Goal: Task Accomplishment & Management: Manage account settings

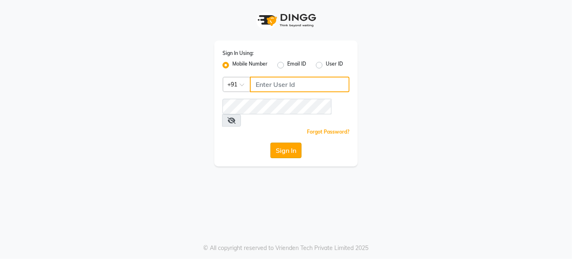
type input "9920665695"
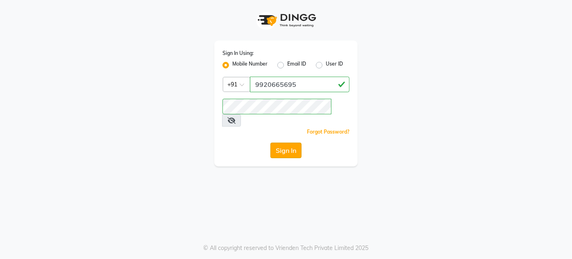
click at [292, 143] on button "Sign In" at bounding box center [286, 151] width 31 height 16
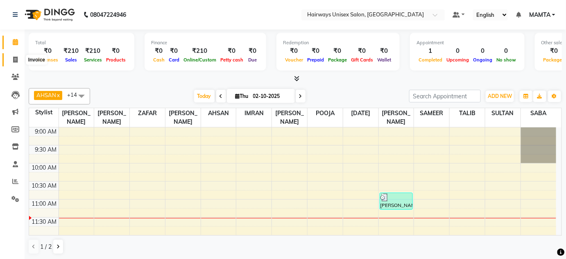
click at [16, 62] on icon at bounding box center [15, 60] width 5 height 6
select select "8320"
select select "service"
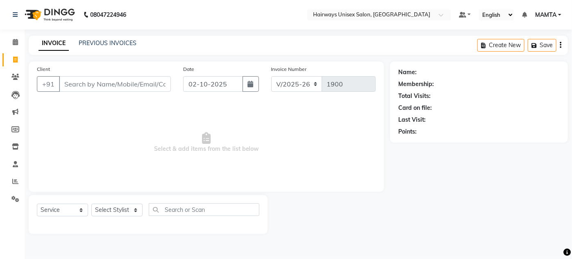
click at [55, 63] on div "Client +91 Date 02-10-2025 Invoice Number INV/25-26 V/2025-26 1900 Select & add…" at bounding box center [206, 126] width 355 height 130
click at [18, 59] on span at bounding box center [15, 59] width 14 height 9
select select "8320"
select select "service"
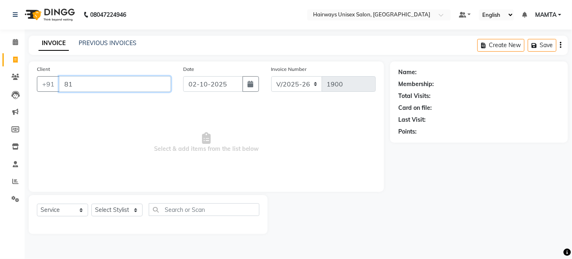
type input "8"
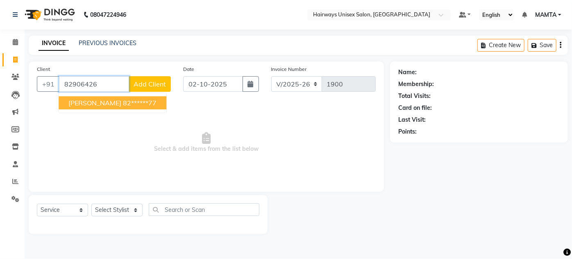
click at [92, 97] on button "KRISH 82******77" at bounding box center [113, 102] width 108 height 13
type input "82******77"
select select "1: Object"
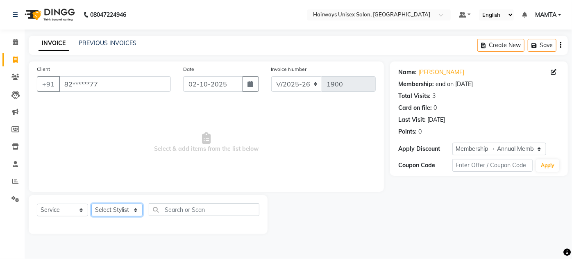
click at [129, 211] on select "Select Stylist AHSAN AZAD IMRAN Kamal Salmani KASHISH MAMTA POOJA PUMMY RAJA SA…" at bounding box center [116, 210] width 51 height 13
select select "80856"
click at [91, 204] on select "Select Stylist AHSAN AZAD IMRAN Kamal Salmani KASHISH MAMTA POOJA PUMMY RAJA SA…" at bounding box center [116, 210] width 51 height 13
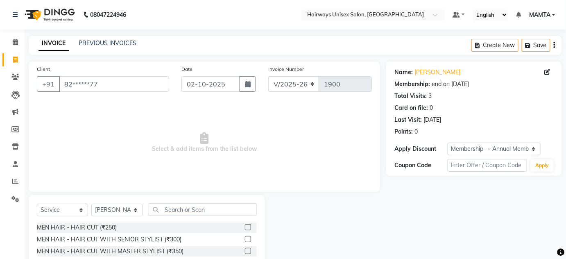
click at [100, 223] on div "MEN HAIR - HAIR CUT (₹250)" at bounding box center [147, 228] width 220 height 10
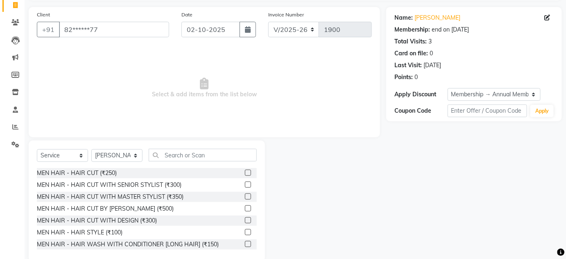
scroll to position [69, 0]
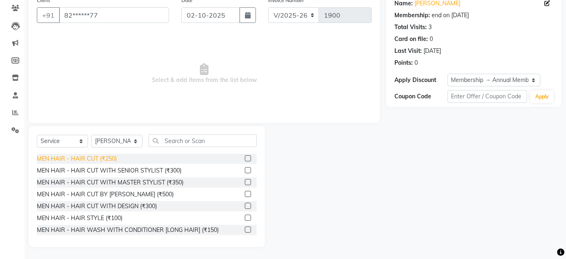
click at [108, 156] on div "MEN HAIR - HAIR CUT (₹250)" at bounding box center [77, 159] width 80 height 9
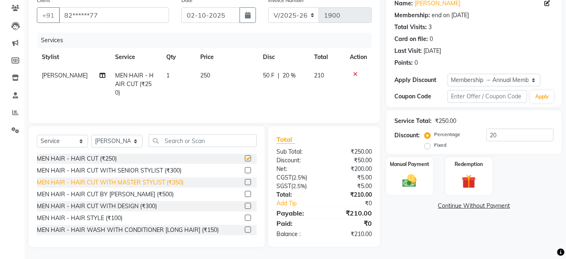
checkbox input "false"
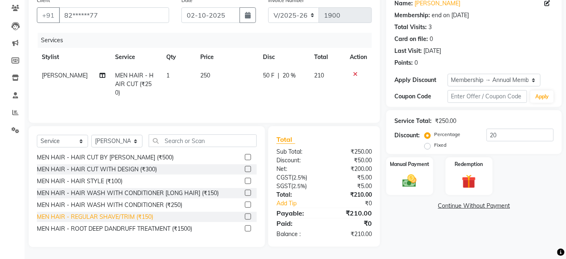
click at [145, 215] on div "MEN HAIR - REGULAR SHAVE/TRIM (₹150)" at bounding box center [95, 217] width 116 height 9
checkbox input "false"
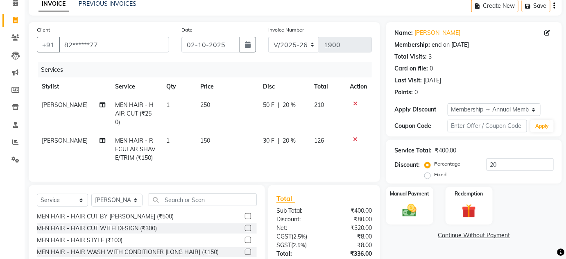
scroll to position [96, 0]
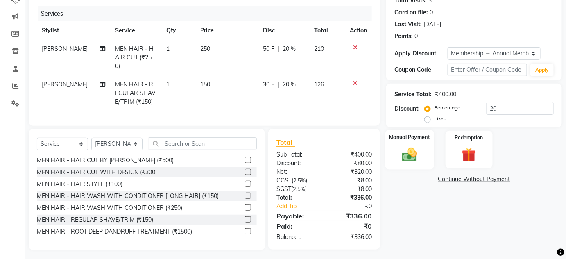
click at [420, 133] on label "Manual Payment" at bounding box center [409, 137] width 41 height 8
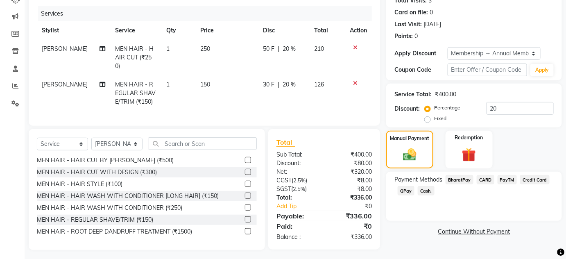
scroll to position [0, 0]
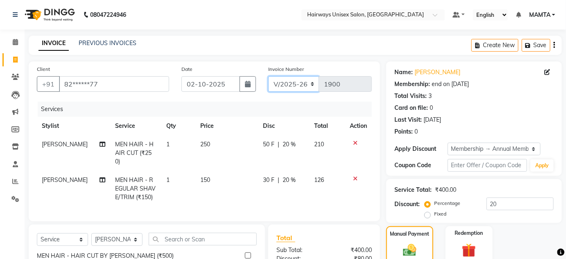
click at [291, 77] on select "INV/25-26 V/2025-26" at bounding box center [293, 84] width 51 height 16
select select "8645"
click at [268, 76] on select "INV/25-26 V/2025-26" at bounding box center [293, 84] width 51 height 16
type input "0867"
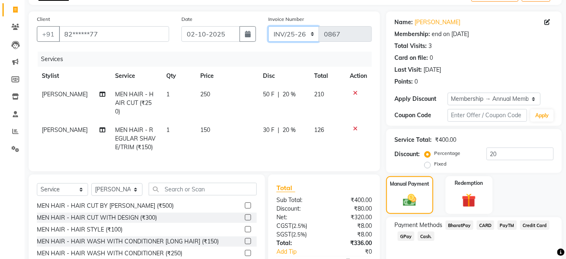
scroll to position [96, 0]
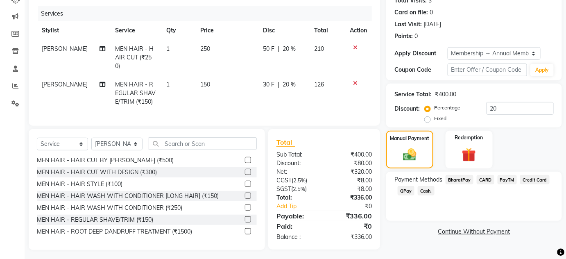
click at [429, 191] on span "Cash." at bounding box center [426, 190] width 17 height 9
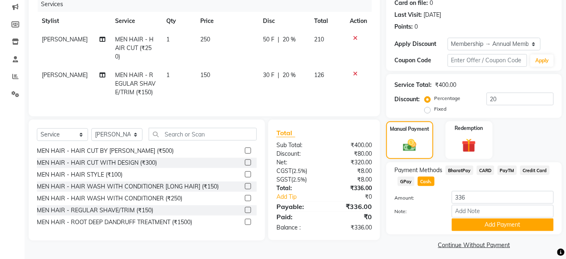
scroll to position [109, 0]
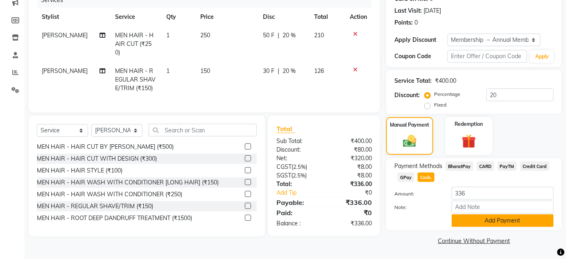
click at [479, 226] on button "Add Payment" at bounding box center [503, 220] width 102 height 13
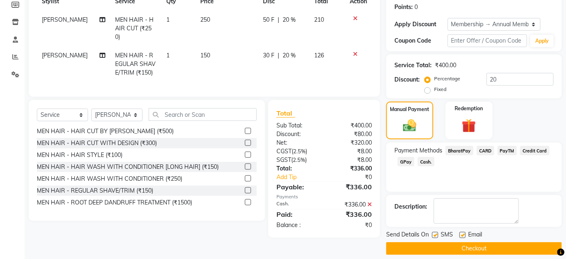
scroll to position [132, 0]
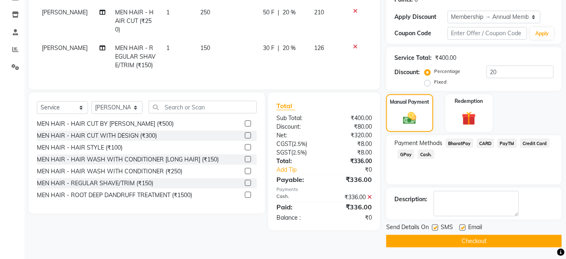
click at [432, 225] on label at bounding box center [435, 228] width 6 height 6
click at [432, 225] on input "checkbox" at bounding box center [434, 227] width 5 height 5
checkbox input "false"
click at [465, 228] on label at bounding box center [463, 228] width 6 height 6
click at [465, 228] on input "checkbox" at bounding box center [462, 227] width 5 height 5
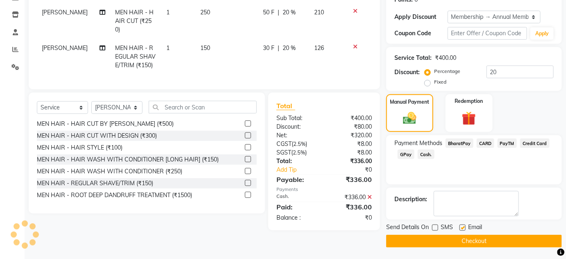
checkbox input "false"
click at [464, 236] on button "Checkout" at bounding box center [475, 241] width 176 height 13
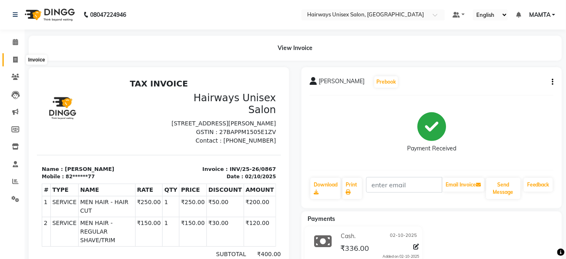
click at [16, 63] on icon at bounding box center [15, 60] width 5 height 6
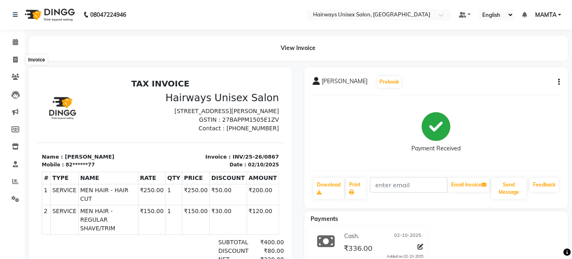
select select "8320"
select select "service"
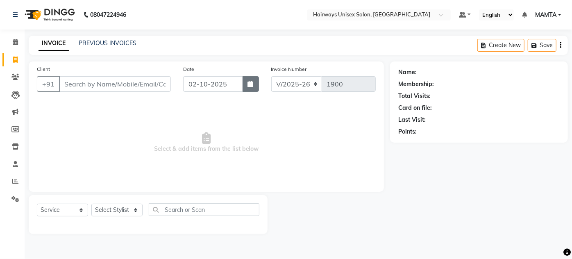
click at [249, 88] on button "button" at bounding box center [251, 84] width 16 height 16
select select "10"
select select "2025"
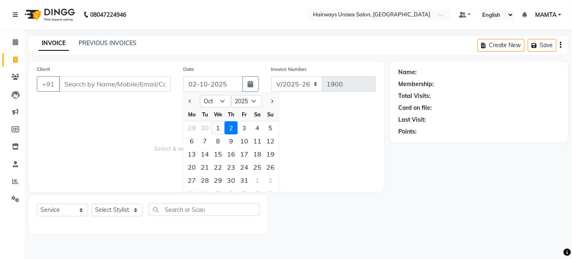
click at [216, 125] on div "1" at bounding box center [218, 127] width 13 height 13
type input "01-10-2025"
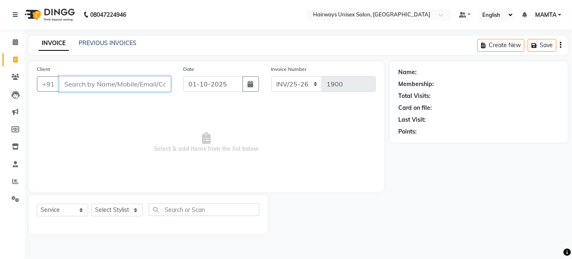
click at [68, 90] on input "Client" at bounding box center [115, 84] width 112 height 16
type input "9317109765"
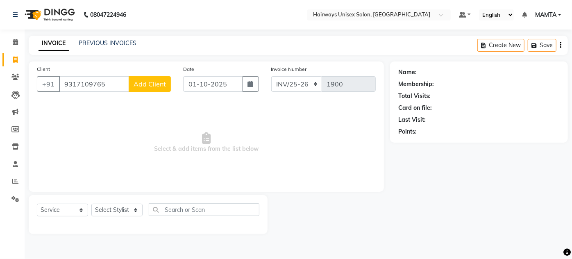
click at [168, 86] on button "Add Client" at bounding box center [150, 84] width 42 height 16
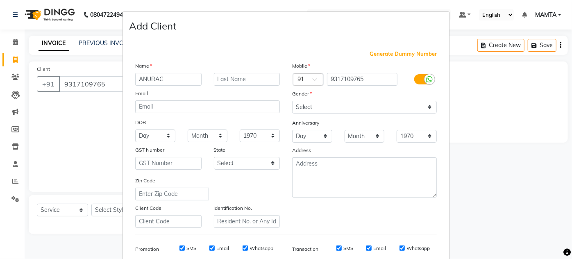
type input "ANURAG"
click at [368, 109] on select "Select Male Female Other Prefer Not To Say" at bounding box center [364, 107] width 145 height 13
select select "male"
click at [292, 101] on select "Select Male Female Other Prefer Not To Say" at bounding box center [364, 107] width 145 height 13
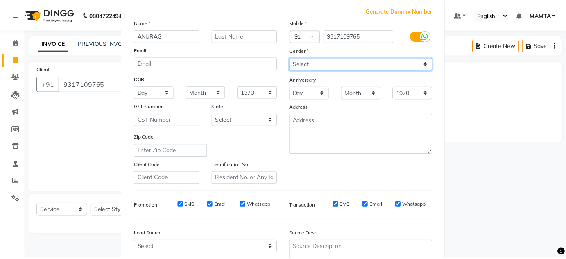
scroll to position [111, 0]
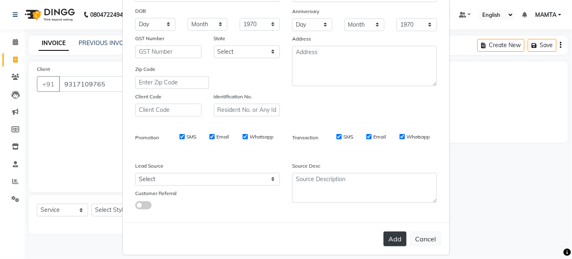
click at [387, 241] on button "Add" at bounding box center [395, 239] width 23 height 15
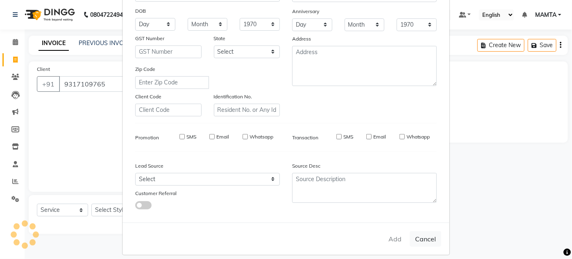
type input "93******65"
select select
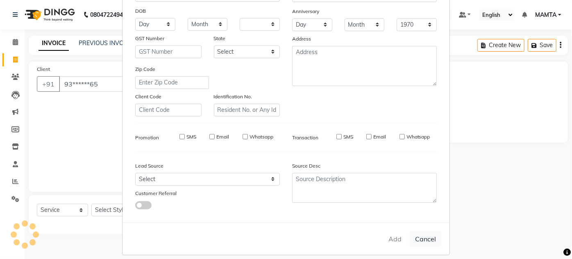
select select
checkbox input "false"
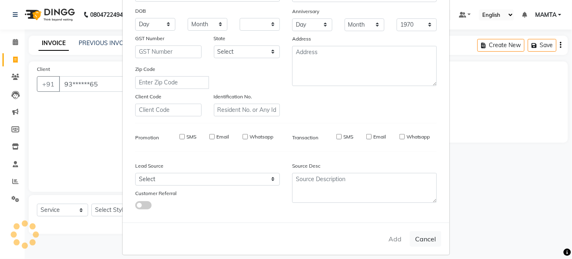
checkbox input "false"
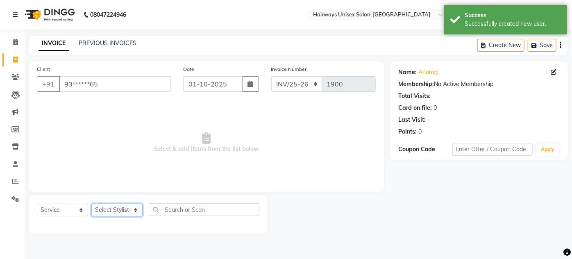
click at [114, 212] on select "Select Stylist AHSAN AZAD IMRAN Kamal Salmani KASHISH MAMTA POOJA PUMMY RAJA SA…" at bounding box center [116, 210] width 51 height 13
select select "91587"
click at [91, 204] on select "Select Stylist AHSAN AZAD IMRAN Kamal Salmani KASHISH MAMTA POOJA PUMMY RAJA SA…" at bounding box center [116, 210] width 51 height 13
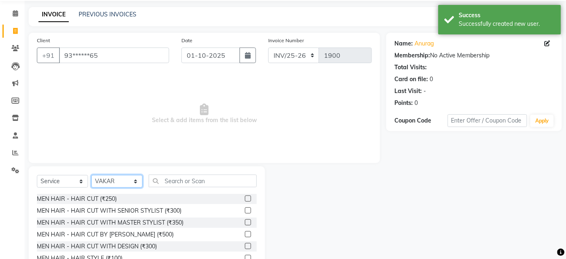
scroll to position [69, 0]
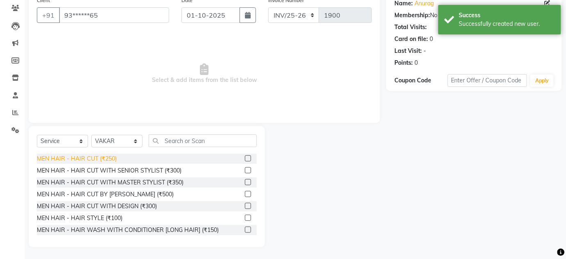
click at [91, 160] on div "MEN HAIR - HAIR CUT (₹250)" at bounding box center [77, 159] width 80 height 9
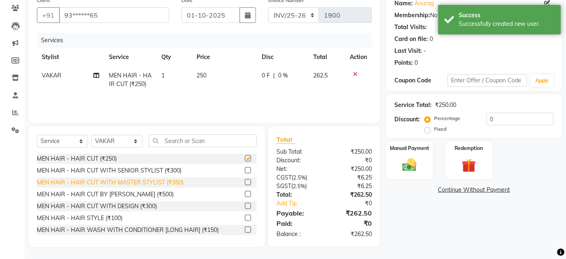
checkbox input "false"
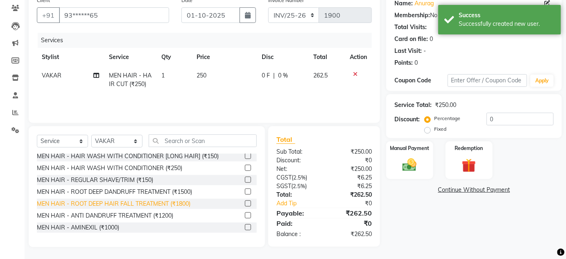
scroll to position [74, 0]
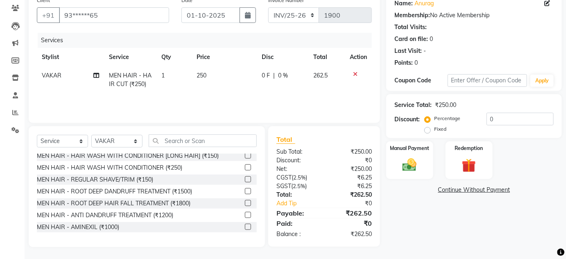
click at [126, 183] on div "MEN HAIR - REGULAR SHAVE/TRIM (₹150)" at bounding box center [95, 179] width 116 height 9
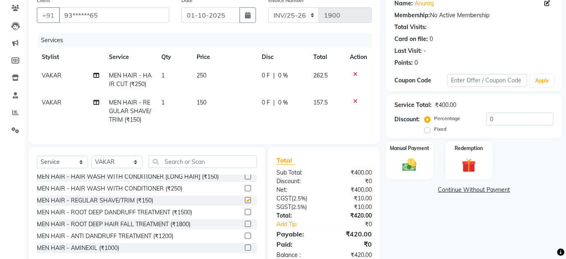
checkbox input "false"
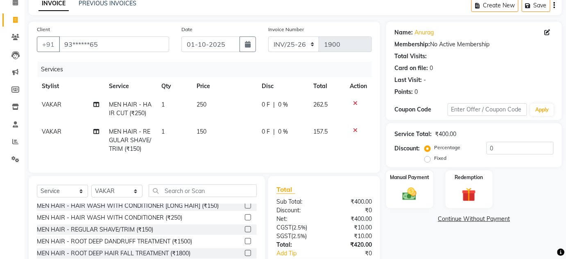
scroll to position [32, 0]
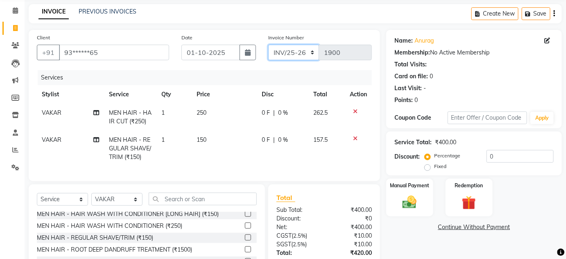
click at [284, 51] on select "INV/25-26 V/2025-26" at bounding box center [293, 53] width 51 height 16
select select "8320"
click at [268, 45] on select "INV/25-26 V/2025-26" at bounding box center [293, 53] width 51 height 16
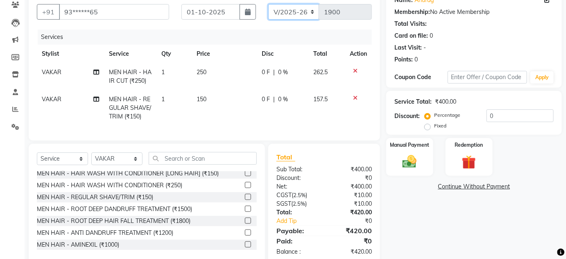
scroll to position [96, 0]
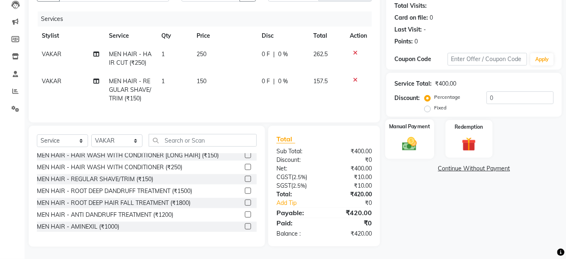
click at [419, 136] on img at bounding box center [410, 143] width 24 height 17
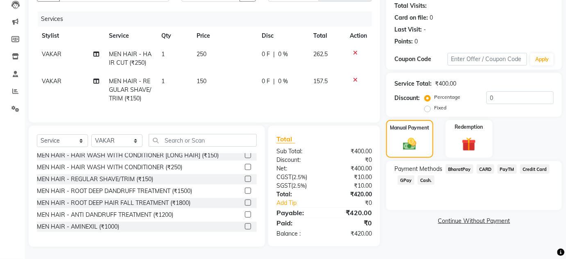
click at [401, 175] on span "GPay" at bounding box center [406, 179] width 17 height 9
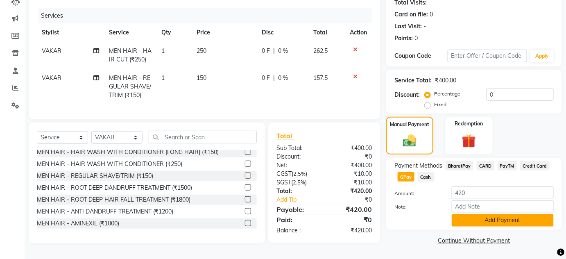
click at [471, 224] on button "Add Payment" at bounding box center [503, 220] width 102 height 13
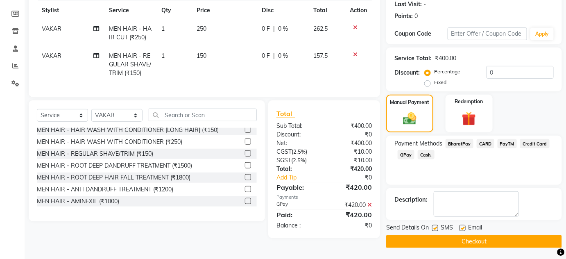
scroll to position [116, 0]
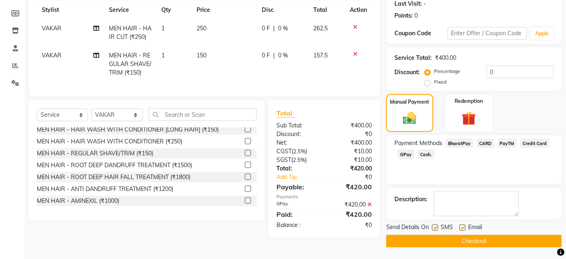
click at [435, 228] on label at bounding box center [435, 228] width 6 height 6
click at [435, 228] on input "checkbox" at bounding box center [434, 227] width 5 height 5
checkbox input "false"
click at [466, 228] on label at bounding box center [463, 228] width 6 height 6
click at [465, 228] on input "checkbox" at bounding box center [462, 227] width 5 height 5
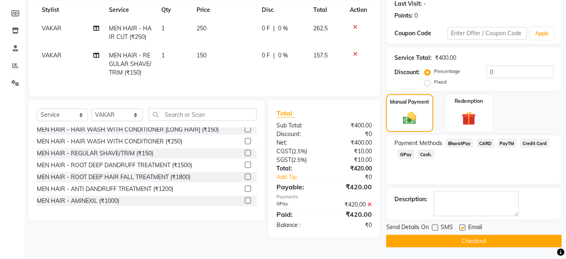
checkbox input "false"
click at [462, 239] on button "Checkout" at bounding box center [475, 241] width 176 height 13
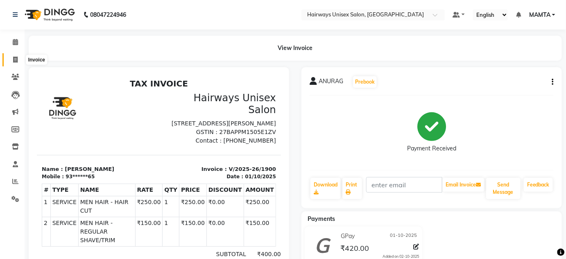
click at [16, 57] on icon at bounding box center [15, 60] width 5 height 6
select select "8320"
select select "service"
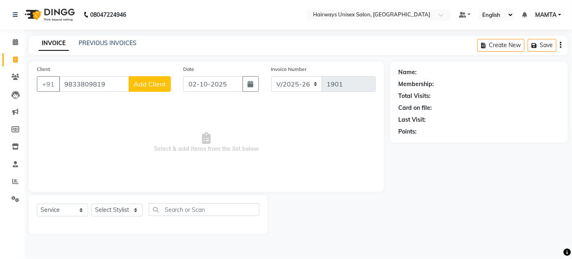
type input "9833809819"
click at [147, 84] on span "Add Client" at bounding box center [150, 84] width 32 height 8
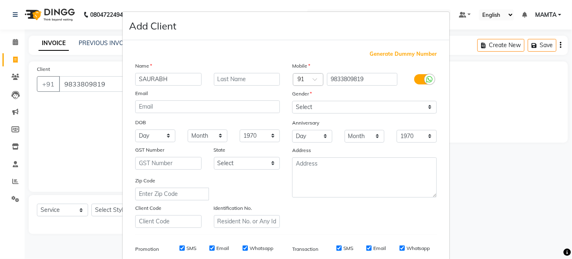
type input "SAURABH"
drag, startPoint x: 405, startPoint y: 18, endPoint x: 421, endPoint y: 53, distance: 38.0
click at [421, 53] on form "Add Client Generate Dummy Number Name SAURABH Email DOB Day 01 02 03 04 05 06 0…" at bounding box center [286, 189] width 327 height 355
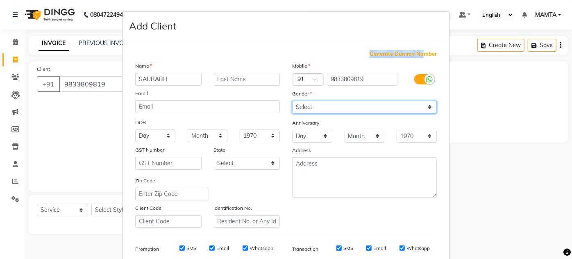
click at [319, 111] on select "Select Male Female Other Prefer Not To Say" at bounding box center [364, 107] width 145 height 13
select select "male"
click at [292, 101] on select "Select Male Female Other Prefer Not To Say" at bounding box center [364, 107] width 145 height 13
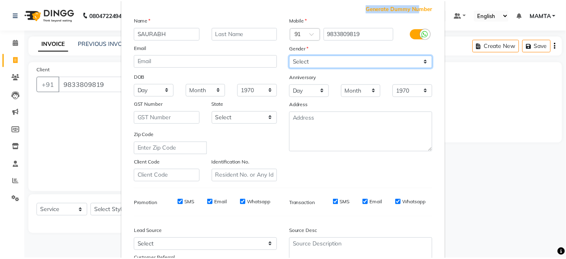
scroll to position [111, 0]
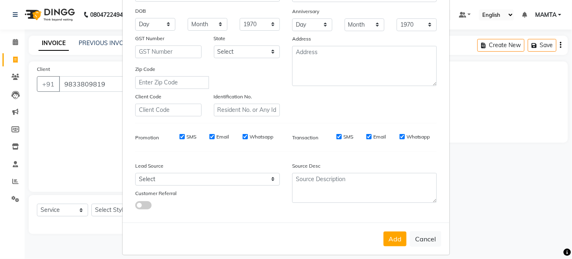
click at [386, 237] on button "Add" at bounding box center [395, 239] width 23 height 15
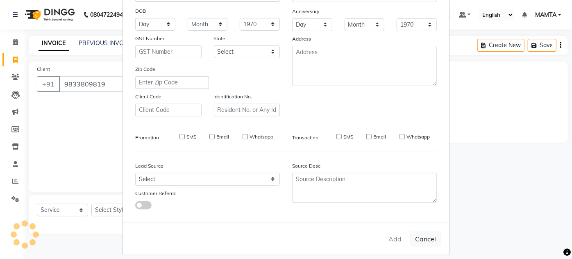
type input "98******19"
select select
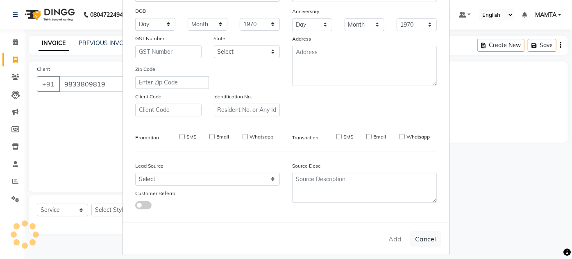
select select
checkbox input "false"
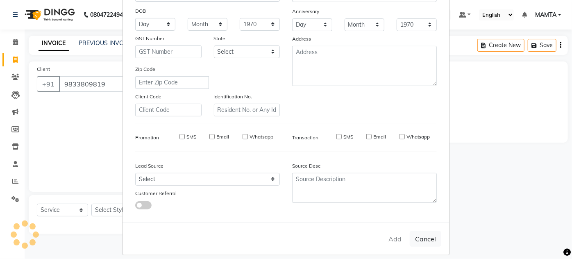
checkbox input "false"
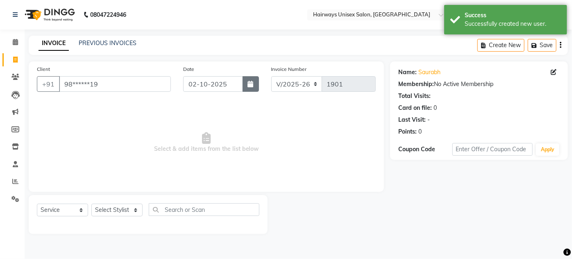
click at [248, 84] on button "button" at bounding box center [251, 84] width 16 height 16
select select "10"
select select "2025"
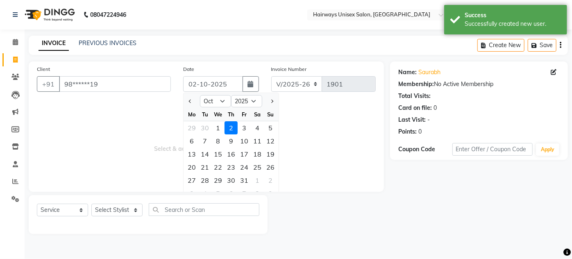
click at [217, 127] on div "1" at bounding box center [218, 127] width 13 height 13
type input "01-10-2025"
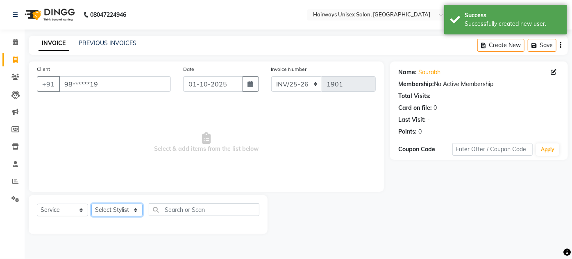
click at [118, 212] on select "Select Stylist AHSAN AZAD IMRAN Kamal Salmani KASHISH MAMTA POOJA PUMMY RAJA SA…" at bounding box center [116, 210] width 51 height 13
select select "80508"
click at [91, 204] on select "Select Stylist AHSAN AZAD IMRAN Kamal Salmani KASHISH MAMTA POOJA PUMMY RAJA SA…" at bounding box center [116, 210] width 51 height 13
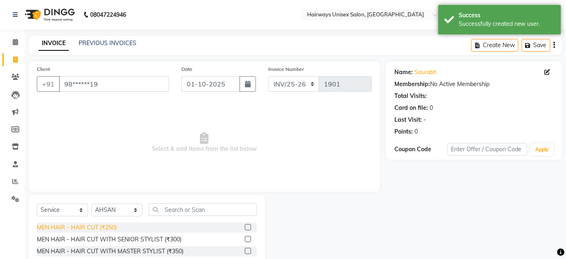
click at [89, 225] on div "MEN HAIR - HAIR CUT (₹250)" at bounding box center [77, 227] width 80 height 9
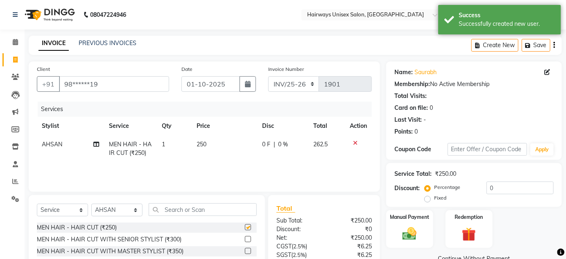
checkbox input "false"
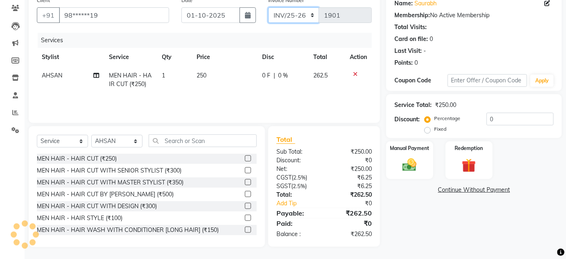
click at [287, 11] on select "INV/25-26 V/2025-26" at bounding box center [293, 15] width 51 height 16
click at [268, 7] on select "INV/25-26 V/2025-26" at bounding box center [293, 15] width 51 height 16
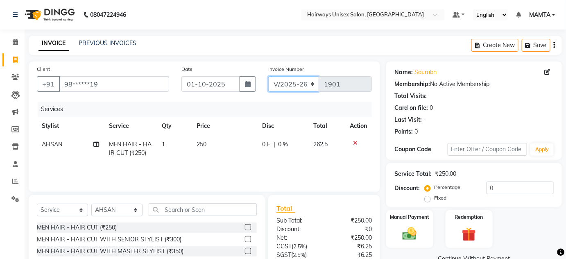
drag, startPoint x: 274, startPoint y: 80, endPoint x: 278, endPoint y: 85, distance: 6.1
click at [274, 80] on select "INV/25-26 V/2025-26" at bounding box center [293, 84] width 51 height 16
select select "8645"
click at [268, 76] on select "INV/25-26 V/2025-26" at bounding box center [293, 84] width 51 height 16
type input "0868"
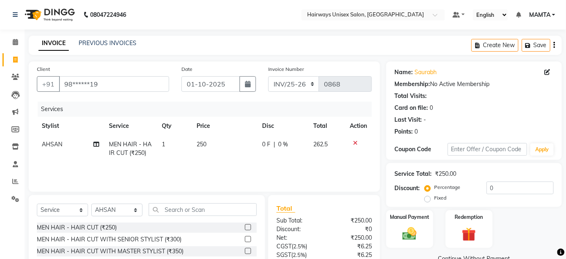
click at [555, 46] on icon "button" at bounding box center [555, 45] width 2 height 0
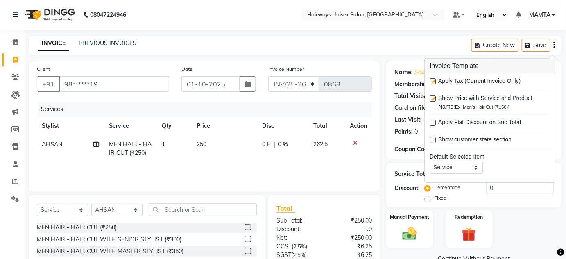
click at [435, 82] on label at bounding box center [433, 81] width 6 height 6
click at [435, 82] on input "checkbox" at bounding box center [432, 81] width 5 height 5
checkbox input "false"
click at [407, 53] on div "INVOICE PREVIOUS INVOICES Create New Save" at bounding box center [296, 45] width 534 height 19
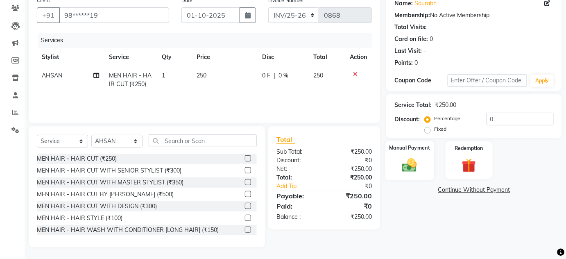
click at [422, 157] on div "Manual Payment" at bounding box center [410, 161] width 49 height 40
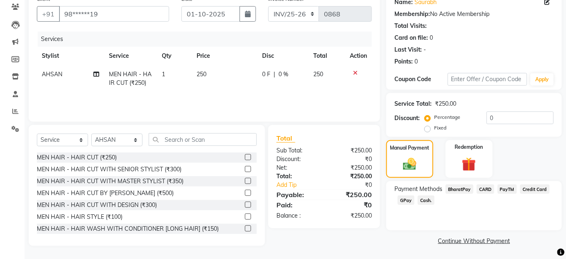
click at [428, 203] on span "Cash." at bounding box center [426, 200] width 17 height 9
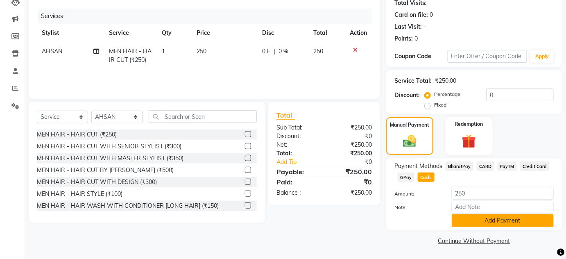
click at [464, 221] on button "Add Payment" at bounding box center [503, 220] width 102 height 13
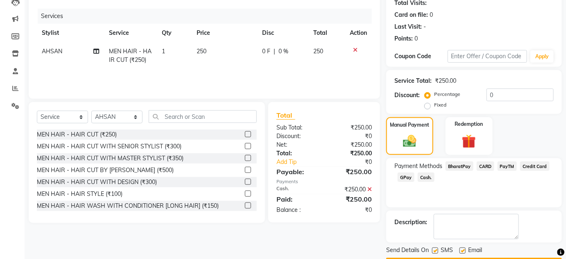
scroll to position [116, 0]
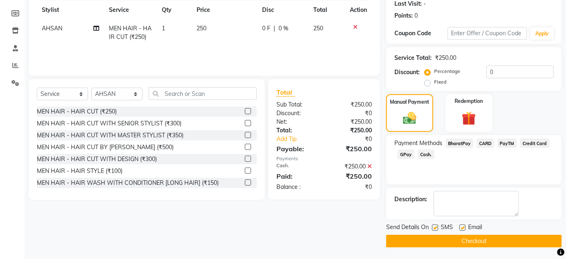
click at [460, 228] on label at bounding box center [463, 228] width 6 height 6
click at [460, 228] on input "checkbox" at bounding box center [462, 227] width 5 height 5
checkbox input "false"
click at [435, 229] on label at bounding box center [435, 228] width 6 height 6
click at [435, 229] on input "checkbox" at bounding box center [434, 227] width 5 height 5
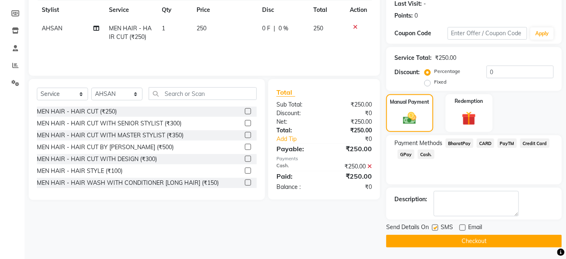
checkbox input "false"
click at [437, 237] on button "Checkout" at bounding box center [475, 241] width 176 height 13
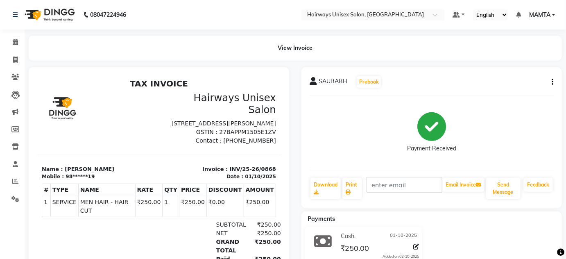
click at [164, 94] on h3 "Hairways Unisex Salon" at bounding box center [220, 103] width 112 height 24
click at [16, 57] on icon at bounding box center [15, 60] width 5 height 6
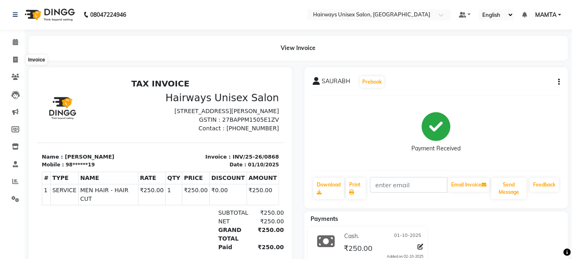
select select "8320"
select select "service"
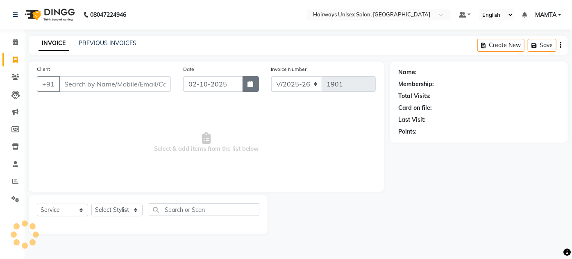
click at [251, 85] on icon "button" at bounding box center [251, 84] width 6 height 7
select select "10"
select select "2025"
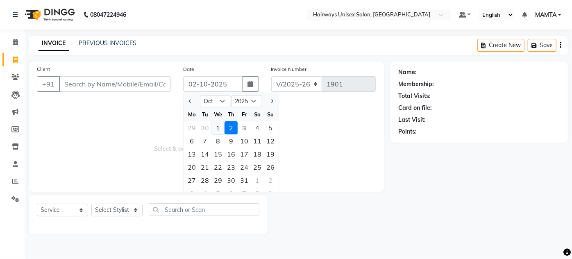
click at [214, 123] on div "1" at bounding box center [218, 127] width 13 height 13
type input "01-10-2025"
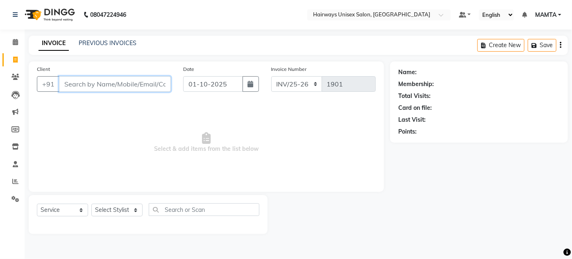
click at [92, 80] on input "Client" at bounding box center [115, 84] width 112 height 16
type input "9967117240"
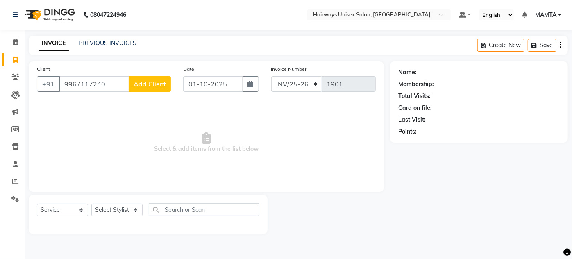
click at [149, 92] on div "Client +91 9967117240 Add Client" at bounding box center [104, 82] width 146 height 34
click at [155, 80] on span "Add Client" at bounding box center [150, 84] width 32 height 8
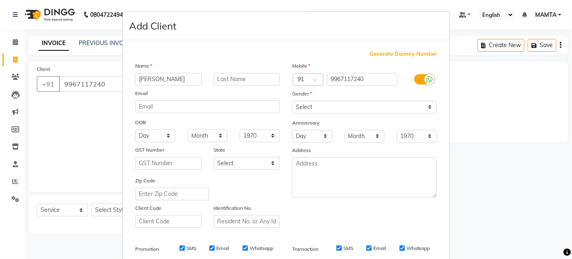
type input "GAURESH"
click at [325, 108] on select "Select Male Female Other Prefer Not To Say" at bounding box center [364, 107] width 145 height 13
select select "male"
click at [292, 101] on select "Select Male Female Other Prefer Not To Say" at bounding box center [364, 107] width 145 height 13
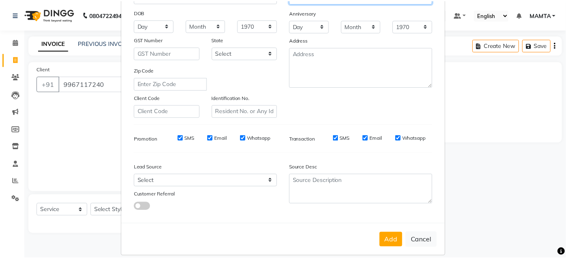
scroll to position [111, 0]
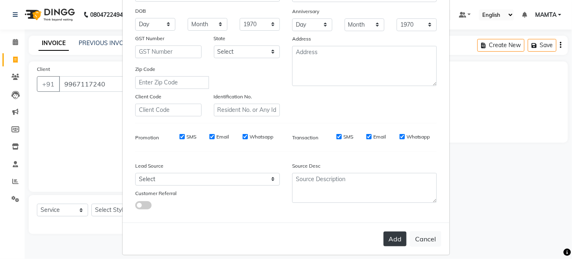
click at [389, 241] on button "Add" at bounding box center [395, 239] width 23 height 15
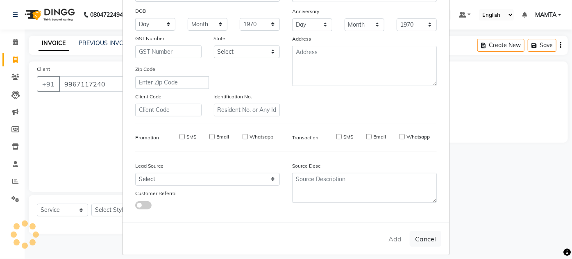
type input "99******40"
select select
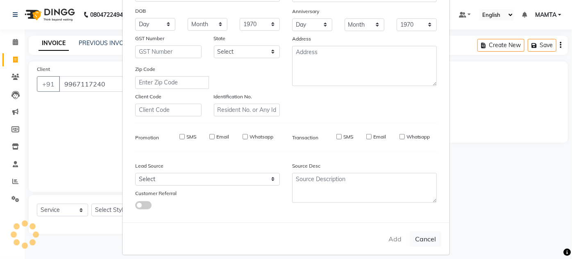
select select
checkbox input "false"
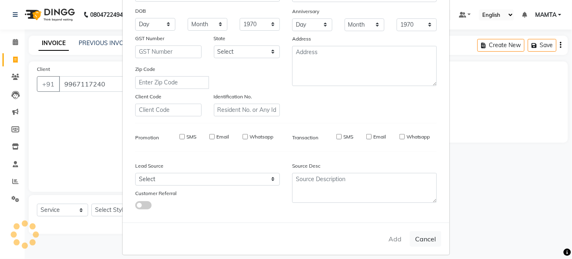
checkbox input "false"
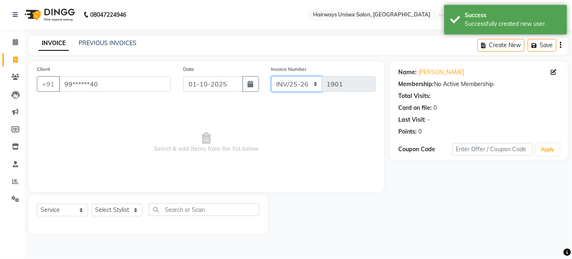
click at [288, 87] on select "INV/25-26 V/2025-26" at bounding box center [296, 84] width 51 height 16
click at [271, 76] on select "INV/25-26 V/2025-26" at bounding box center [296, 84] width 51 height 16
click at [289, 87] on select "INV/25-26 V/2025-26" at bounding box center [296, 84] width 51 height 16
click at [107, 213] on select "Select Stylist AHSAN AZAD IMRAN Kamal Salmani KASHISH MAMTA POOJA PUMMY RAJA SA…" at bounding box center [116, 210] width 51 height 13
select select "80508"
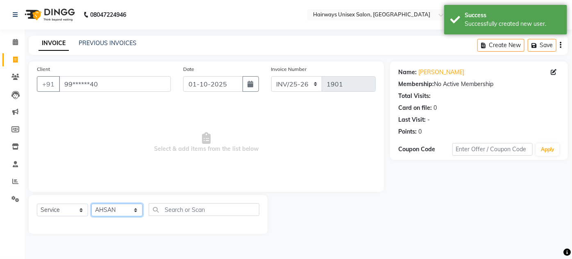
click at [91, 204] on select "Select Stylist AHSAN AZAD IMRAN Kamal Salmani KASHISH MAMTA POOJA PUMMY RAJA SA…" at bounding box center [116, 210] width 51 height 13
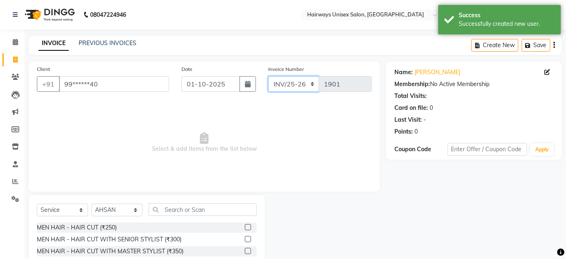
click at [293, 86] on select "INV/25-26 V/2025-26" at bounding box center [293, 84] width 51 height 16
select select "8320"
click at [268, 76] on select "INV/25-26 V/2025-26" at bounding box center [293, 84] width 51 height 16
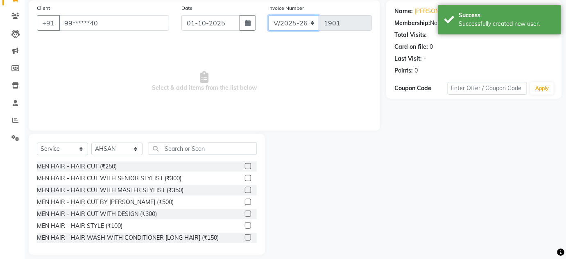
scroll to position [69, 0]
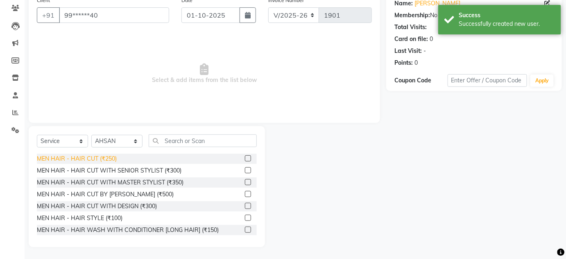
click at [115, 156] on div "MEN HAIR - HAIR CUT (₹250)" at bounding box center [77, 159] width 80 height 9
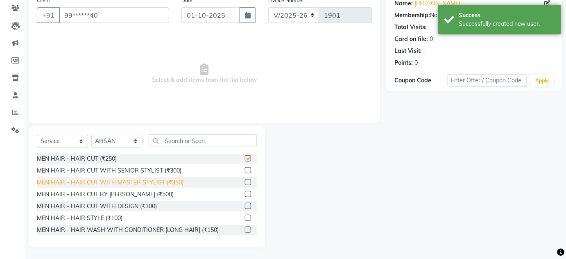
checkbox input "false"
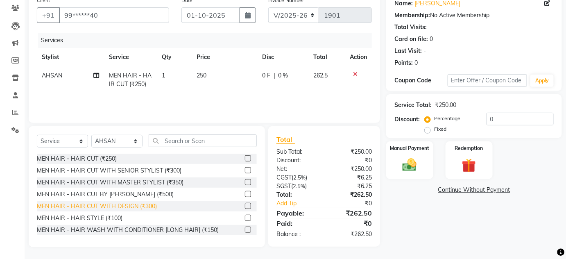
scroll to position [37, 0]
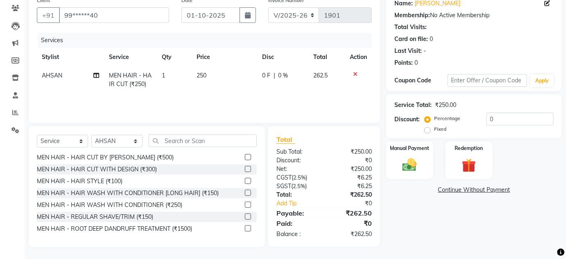
click at [141, 221] on div "MEN HAIR - REGULAR SHAVE/TRIM (₹150)" at bounding box center [147, 217] width 220 height 10
click at [145, 218] on div "MEN HAIR - REGULAR SHAVE/TRIM (₹150)" at bounding box center [95, 217] width 116 height 9
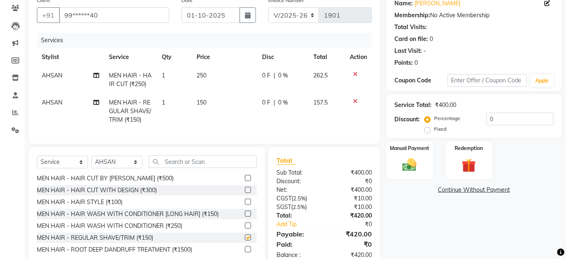
checkbox input "false"
click at [426, 169] on div "Manual Payment" at bounding box center [410, 161] width 49 height 40
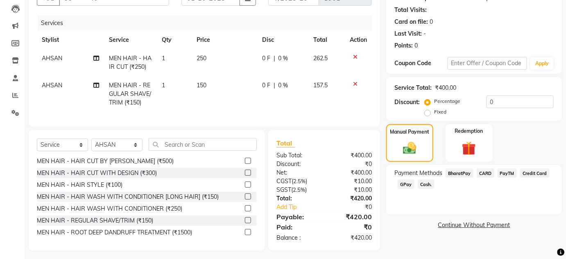
scroll to position [96, 0]
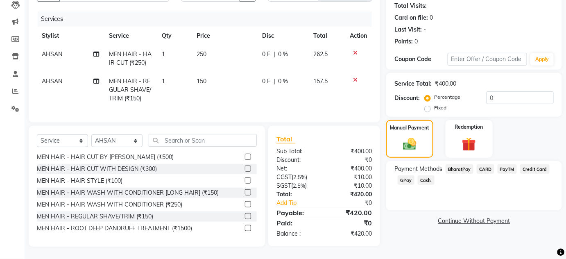
click at [411, 179] on span "GPay" at bounding box center [406, 179] width 17 height 9
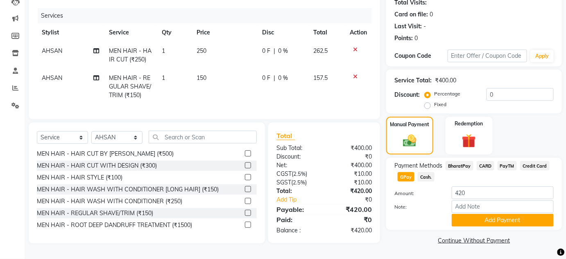
click at [479, 226] on div "Payment Methods BharatPay CARD PayTM Credit Card GPay Cash. Amount: 420 Note: A…" at bounding box center [475, 194] width 176 height 72
click at [479, 220] on button "Add Payment" at bounding box center [503, 220] width 102 height 13
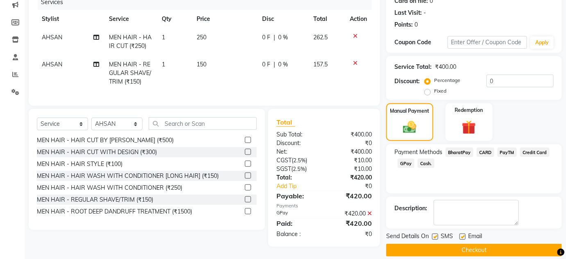
scroll to position [116, 0]
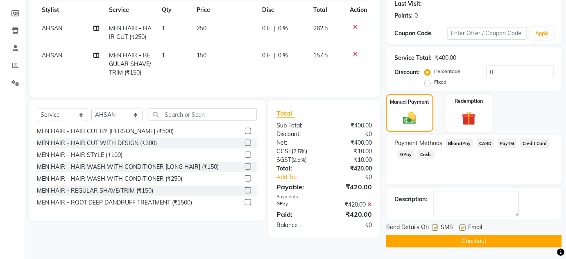
click at [434, 230] on div at bounding box center [434, 229] width 5 height 9
click at [440, 228] on div "SMS" at bounding box center [445, 228] width 27 height 10
click at [436, 227] on label at bounding box center [435, 228] width 6 height 6
click at [436, 227] on input "checkbox" at bounding box center [434, 227] width 5 height 5
checkbox input "false"
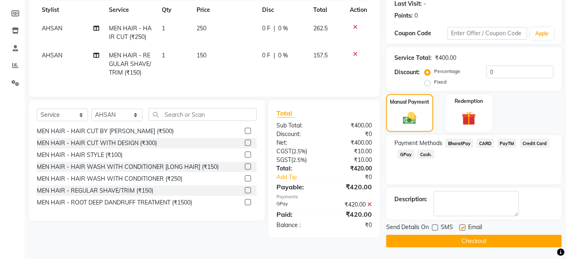
click at [462, 226] on label at bounding box center [463, 228] width 6 height 6
click at [462, 226] on input "checkbox" at bounding box center [462, 227] width 5 height 5
checkbox input "false"
click at [464, 236] on button "Checkout" at bounding box center [475, 241] width 176 height 13
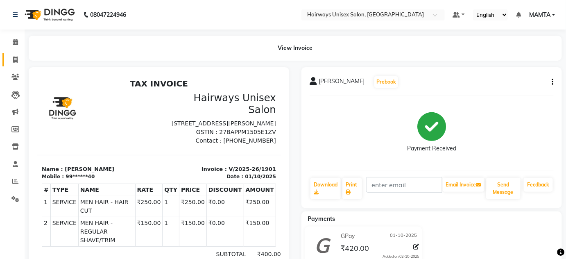
click at [13, 54] on link "Invoice" at bounding box center [12, 60] width 20 height 14
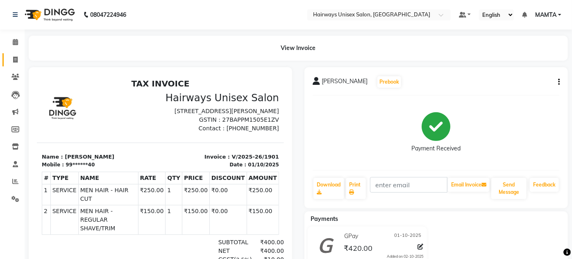
select select "8320"
select select "service"
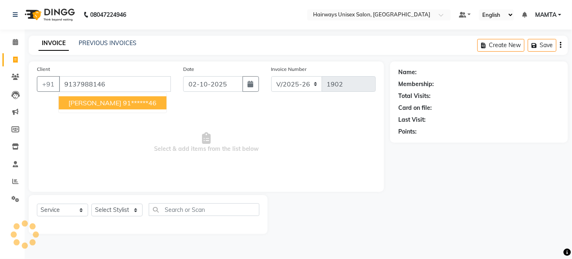
type input "9137988146"
select select "1: Object"
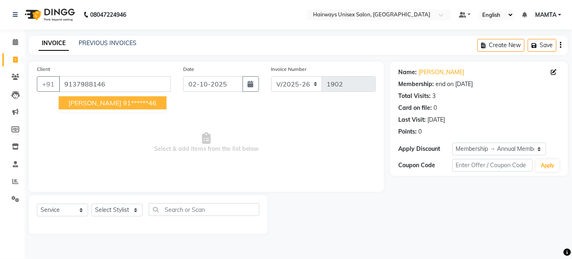
click at [120, 107] on button "NAMAN KOTHARI 91******46" at bounding box center [113, 102] width 108 height 13
type input "91******46"
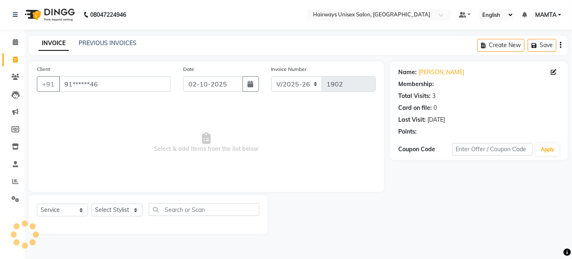
select select "1: Object"
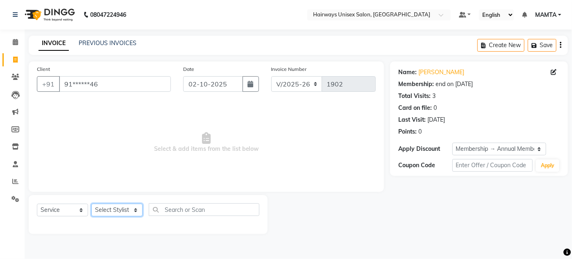
click at [112, 216] on select "Select Stylist AHSAN AZAD IMRAN Kamal Salmani KASHISH MAMTA POOJA PUMMY RAJA SA…" at bounding box center [116, 210] width 51 height 13
select select "80508"
click at [91, 204] on select "Select Stylist AHSAN AZAD IMRAN Kamal Salmani KASHISH MAMTA POOJA PUMMY RAJA SA…" at bounding box center [116, 210] width 51 height 13
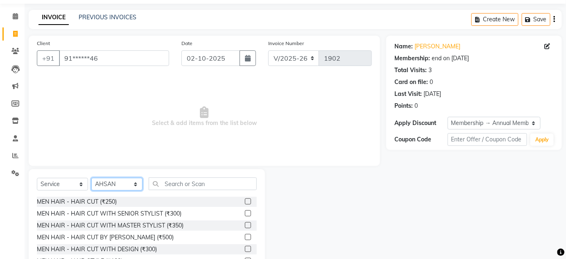
scroll to position [69, 0]
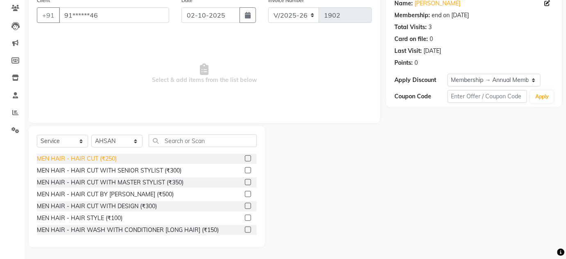
click at [109, 160] on div "MEN HAIR - HAIR CUT (₹250)" at bounding box center [77, 159] width 80 height 9
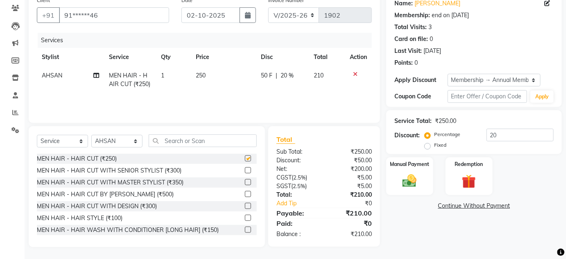
checkbox input "false"
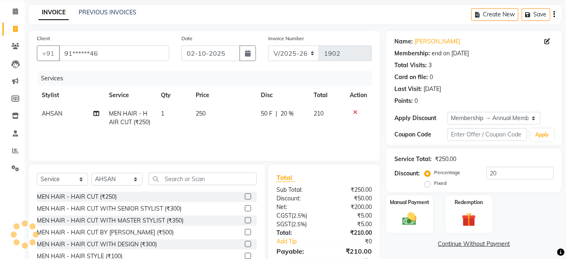
scroll to position [0, 0]
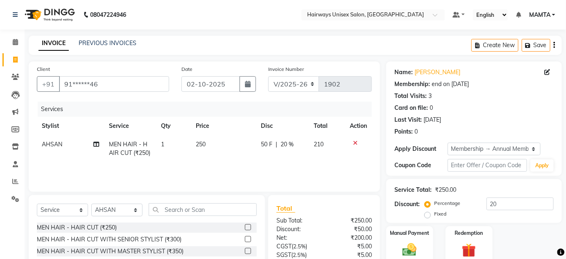
click at [291, 92] on div "Invoice Number INV/25-26 V/2025-26 1902" at bounding box center [320, 82] width 116 height 34
click at [290, 90] on select "INV/25-26 V/2025-26" at bounding box center [293, 84] width 51 height 16
select select "8645"
click at [268, 76] on select "INV/25-26 V/2025-26" at bounding box center [293, 84] width 51 height 16
type input "0869"
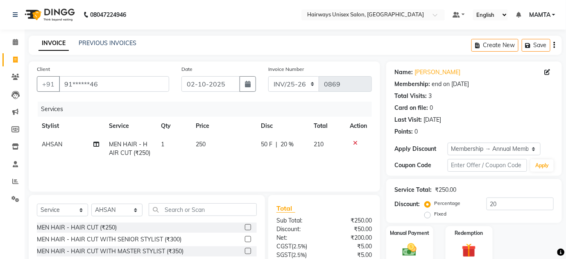
click at [554, 45] on icon "button" at bounding box center [555, 45] width 2 height 0
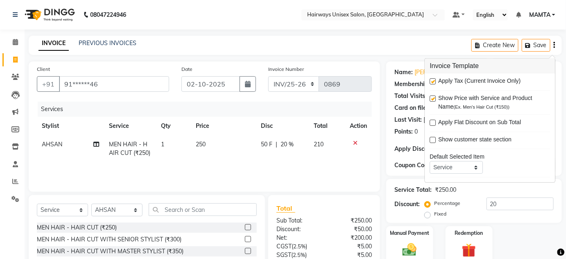
click at [437, 81] on div "Apply Tax (Current Invoice Only)" at bounding box center [490, 82] width 121 height 10
click at [435, 81] on label at bounding box center [433, 81] width 6 height 6
click at [435, 81] on input "checkbox" at bounding box center [432, 81] width 5 height 5
checkbox input "false"
click at [413, 32] on div "08047224946 Select Location × Hairways Unisex Salon, Goregaon Default Panel My …" at bounding box center [283, 164] width 566 height 328
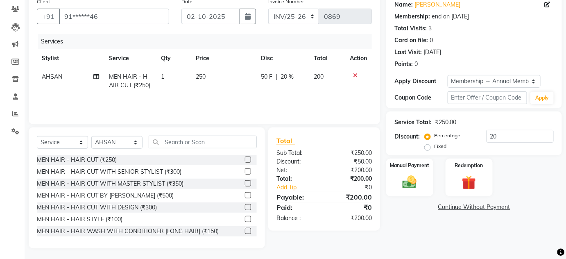
scroll to position [69, 0]
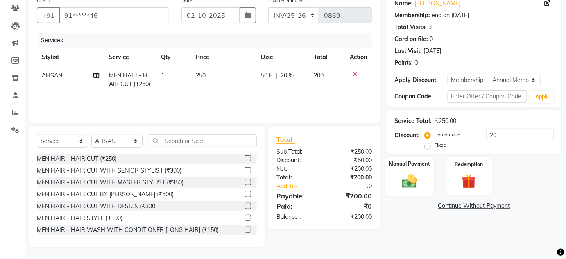
click at [430, 178] on div "Manual Payment" at bounding box center [410, 177] width 49 height 40
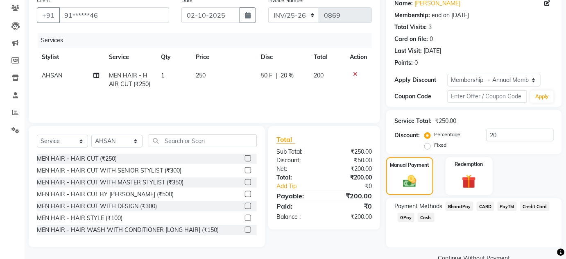
click at [428, 216] on span "Cash." at bounding box center [426, 217] width 17 height 9
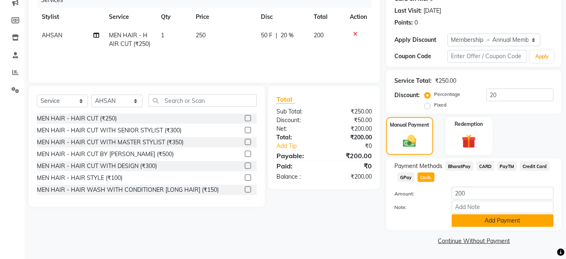
click at [456, 218] on button "Add Payment" at bounding box center [503, 220] width 102 height 13
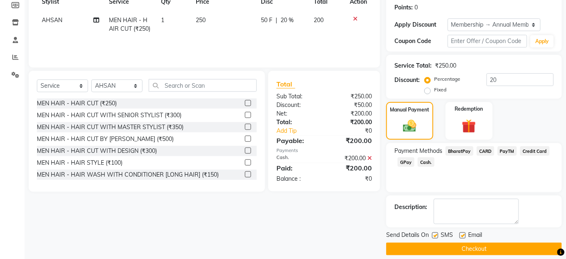
scroll to position [132, 0]
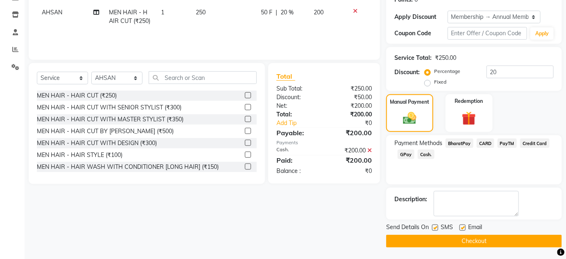
click at [435, 229] on label at bounding box center [435, 228] width 6 height 6
click at [435, 229] on input "checkbox" at bounding box center [434, 227] width 5 height 5
checkbox input "false"
click at [463, 225] on label at bounding box center [463, 228] width 6 height 6
click at [463, 225] on input "checkbox" at bounding box center [462, 227] width 5 height 5
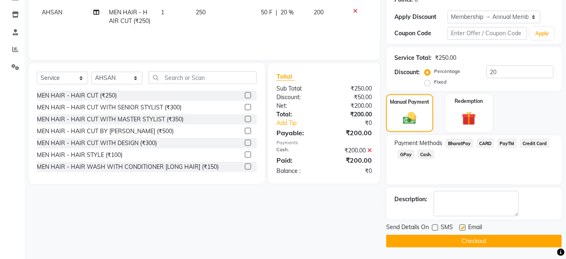
checkbox input "false"
click at [465, 239] on button "Checkout" at bounding box center [475, 241] width 176 height 13
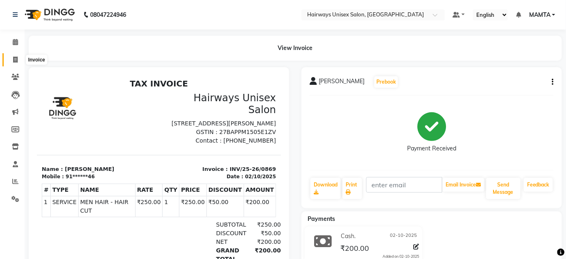
click at [17, 59] on icon at bounding box center [15, 60] width 5 height 6
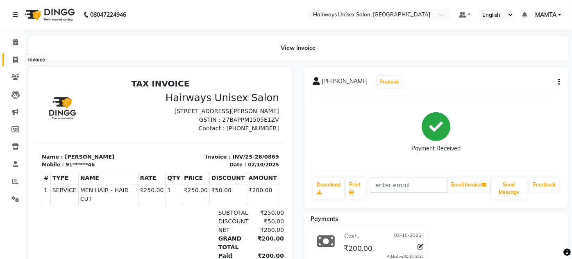
select select "8320"
select select "service"
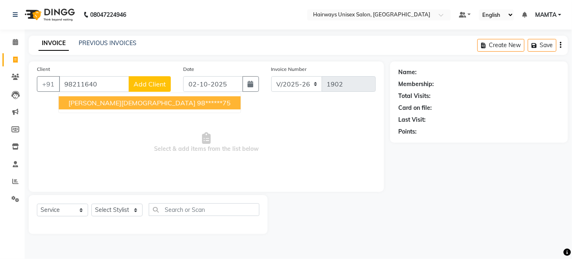
click at [84, 103] on span "SHREYANS JAIN" at bounding box center [131, 103] width 127 height 8
type input "98******75"
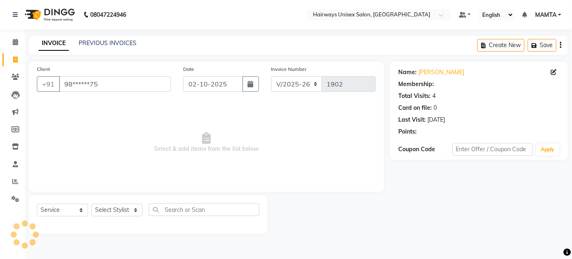
select select "1: Object"
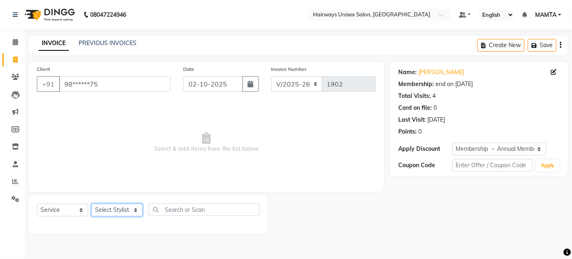
drag, startPoint x: 125, startPoint y: 213, endPoint x: 117, endPoint y: 205, distance: 11.6
click at [125, 213] on select "Select Stylist AHSAN AZAD IMRAN Kamal Salmani KASHISH MAMTA POOJA PUMMY RAJA SA…" at bounding box center [116, 210] width 51 height 13
select select "80506"
click at [91, 204] on select "Select Stylist AHSAN AZAD IMRAN Kamal Salmani KASHISH MAMTA POOJA PUMMY RAJA SA…" at bounding box center [116, 210] width 51 height 13
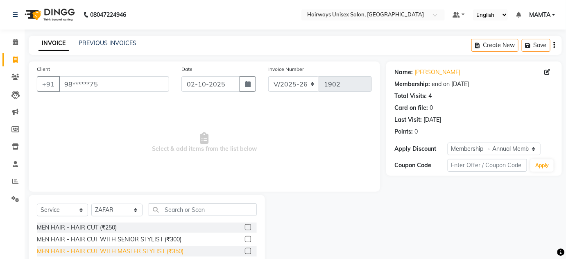
click at [171, 254] on div "MEN HAIR - HAIR CUT WITH MASTER STYLIST (₹350)" at bounding box center [110, 251] width 147 height 9
checkbox input "false"
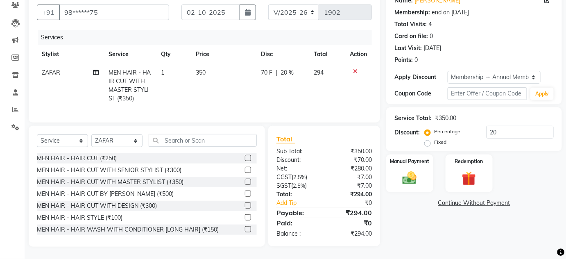
scroll to position [77, 0]
click at [410, 180] on img at bounding box center [410, 178] width 24 height 17
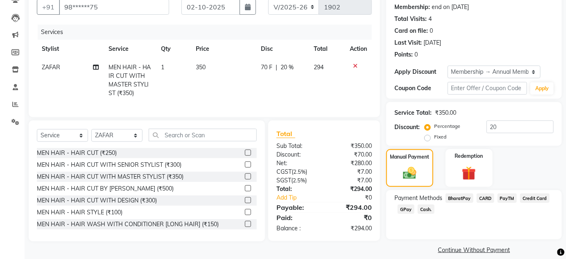
click at [488, 198] on span "CARD" at bounding box center [486, 197] width 18 height 9
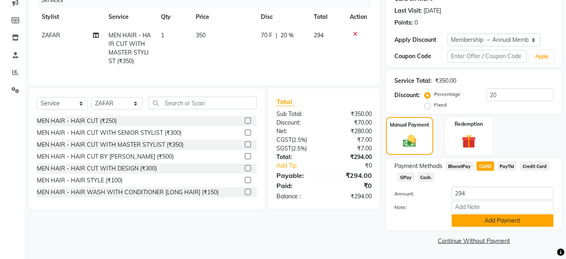
click at [489, 221] on button "Add Payment" at bounding box center [503, 220] width 102 height 13
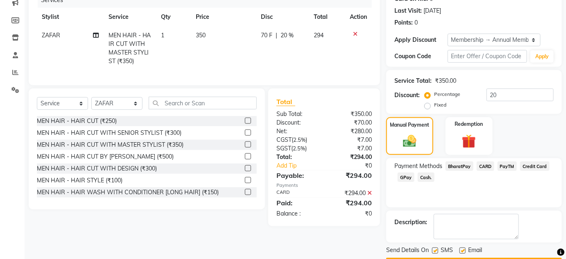
scroll to position [132, 0]
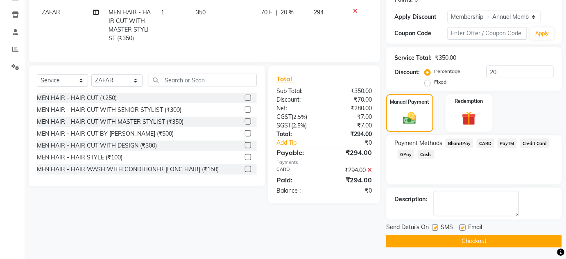
click at [451, 243] on button "Checkout" at bounding box center [475, 241] width 176 height 13
